Goal: Transaction & Acquisition: Purchase product/service

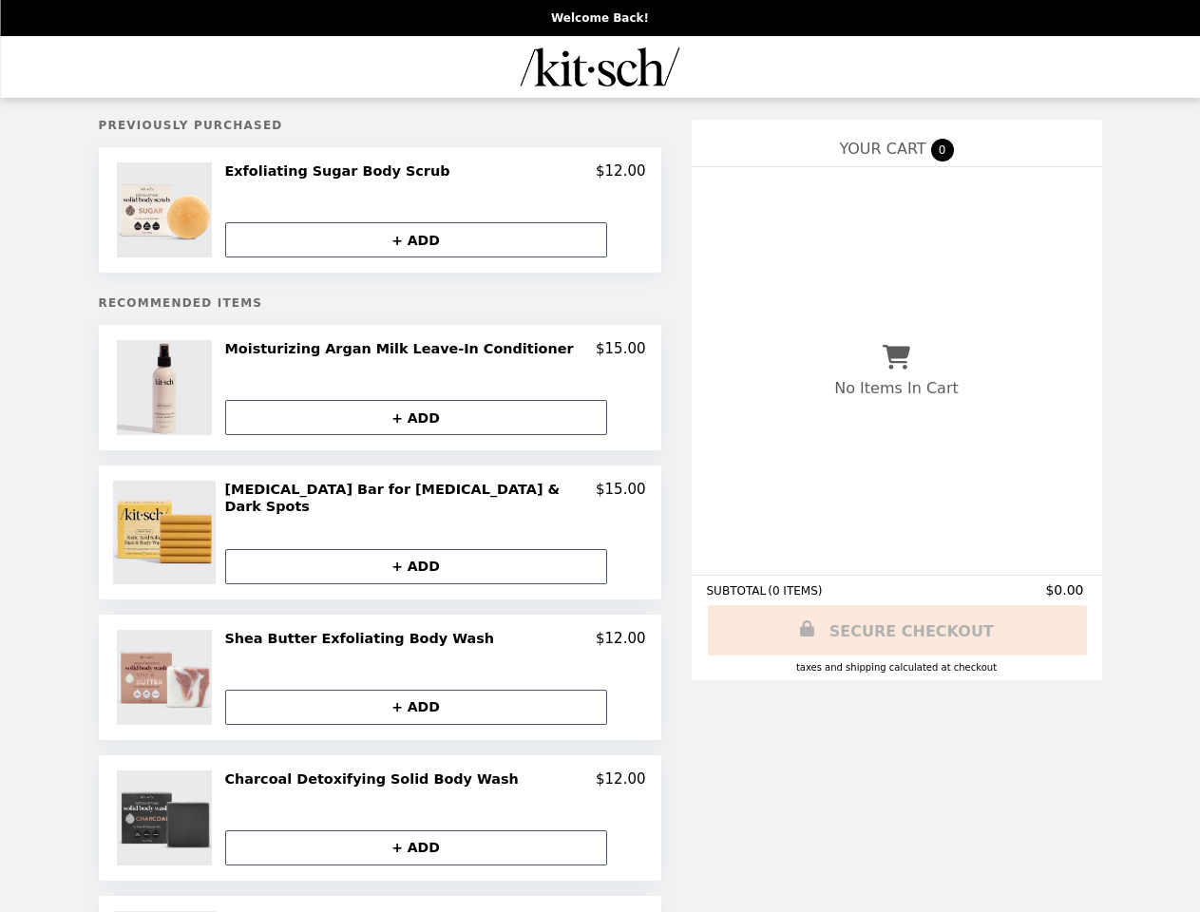
click at [196, 212] on img at bounding box center [167, 209] width 100 height 95
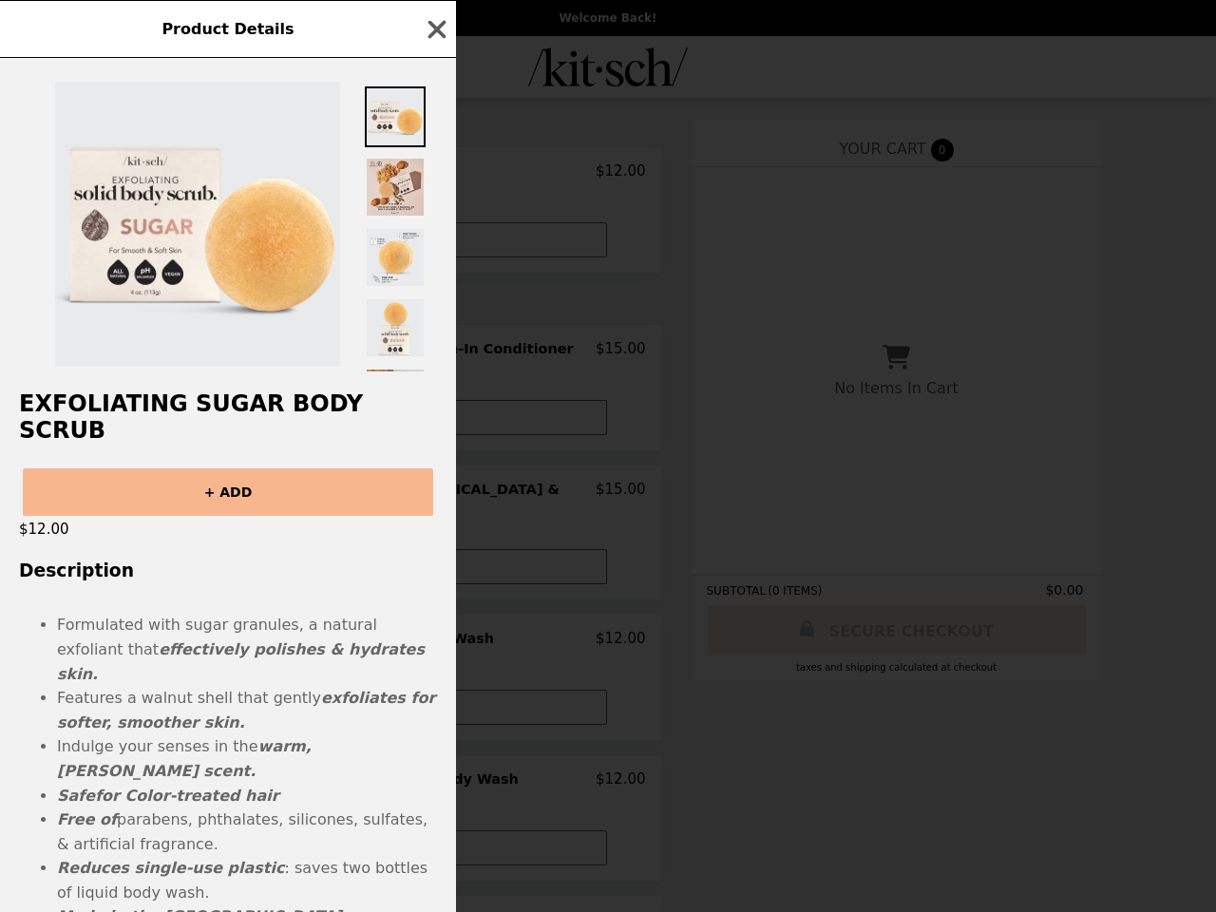
click at [435, 174] on div "Product Details Exfoliating Sugar Body Scrub + ADD $12.00 Description Formulate…" at bounding box center [608, 456] width 1216 height 912
click at [435, 241] on div at bounding box center [228, 215] width 456 height 314
click at [196, 391] on h2 "Exfoliating Sugar Body Scrub" at bounding box center [228, 416] width 456 height 53
click at [435, 353] on div "Product Details Exfoliating Sugar Body Scrub + ADD $12.00 Description Formulate…" at bounding box center [608, 456] width 1216 height 912
click at [435, 421] on button "+ ADD" at bounding box center [416, 417] width 382 height 35
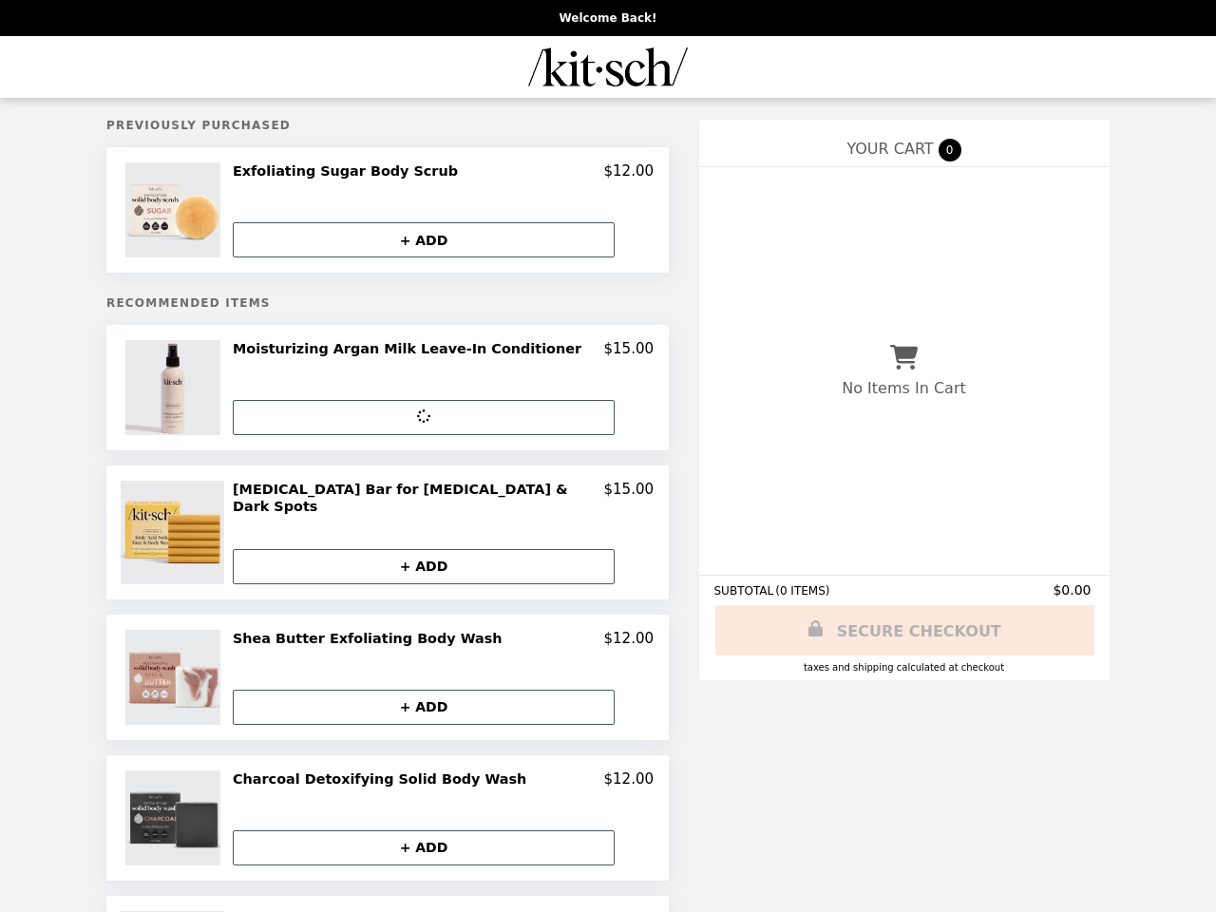
click at [196, 532] on img at bounding box center [175, 533] width 108 height 104
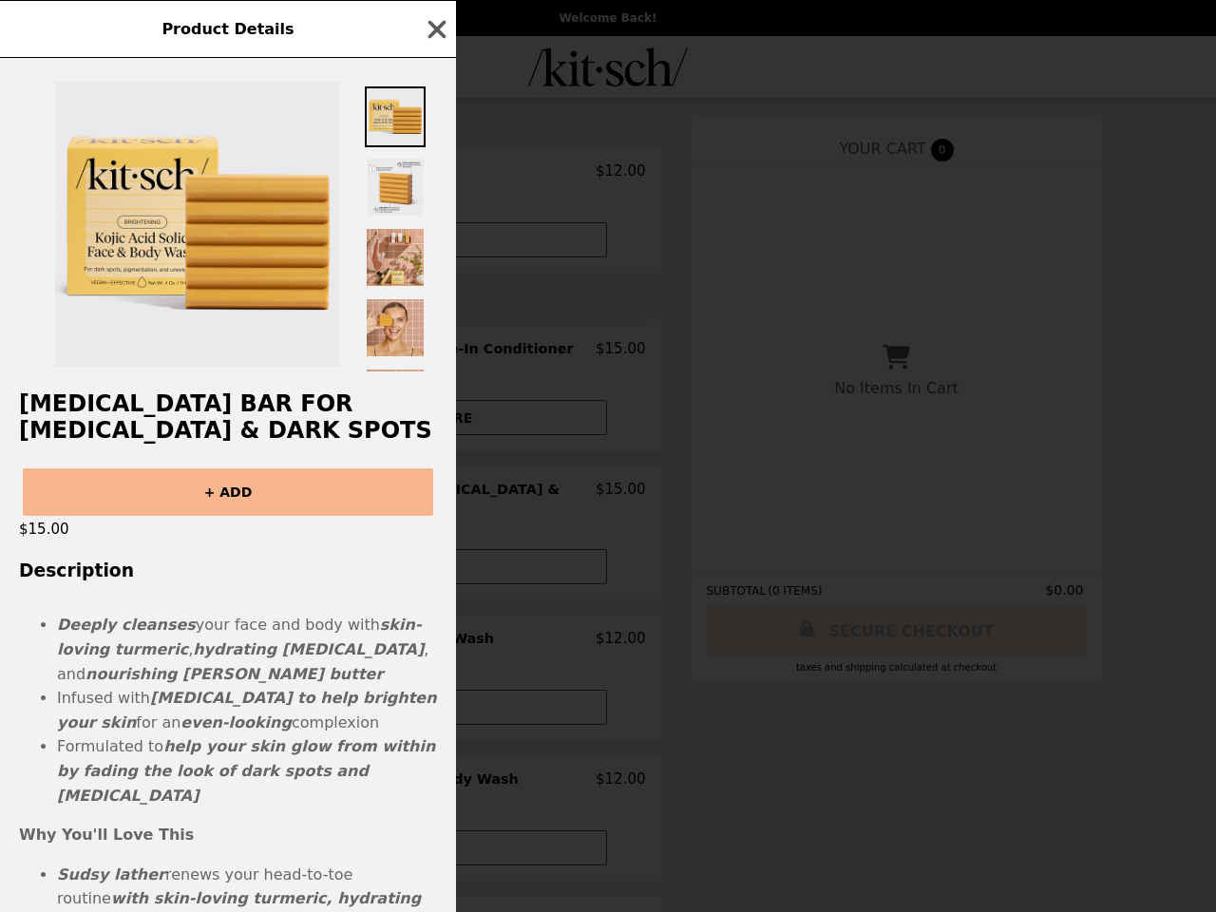
click at [435, 494] on div "Product Details [MEDICAL_DATA] Bar for [MEDICAL_DATA] & Dark Spots + ADD $15.00…" at bounding box center [608, 456] width 1216 height 912
click at [435, 561] on div "[MEDICAL_DATA] Bar for [MEDICAL_DATA] & Dark Spots + ADD $15.00 Description Dee…" at bounding box center [228, 485] width 456 height 854
click at [196, 673] on div "Product Details [MEDICAL_DATA] Bar for [MEDICAL_DATA] & Dark Spots + ADD $15.00…" at bounding box center [608, 456] width 1216 height 912
